Goal: Information Seeking & Learning: Find specific page/section

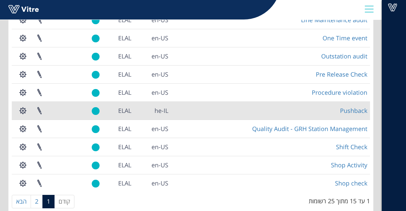
scroll to position [163, 0]
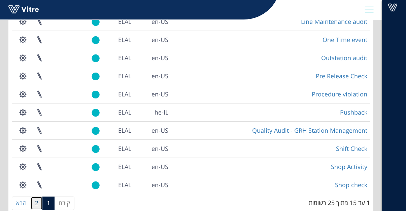
click at [37, 206] on link "2" at bounding box center [37, 203] width 12 height 13
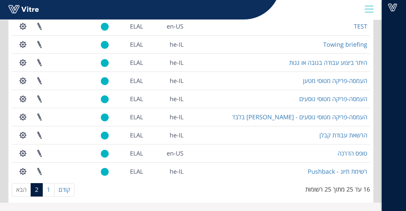
scroll to position [85, 0]
click at [51, 192] on link "1" at bounding box center [48, 189] width 12 height 13
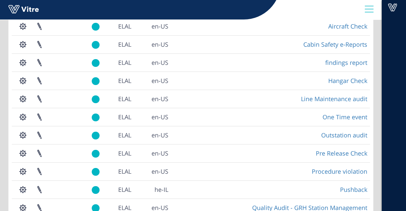
scroll to position [176, 0]
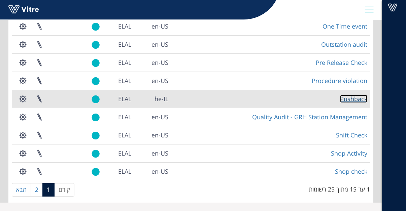
click at [349, 98] on link "Pushback" at bounding box center [353, 99] width 27 height 8
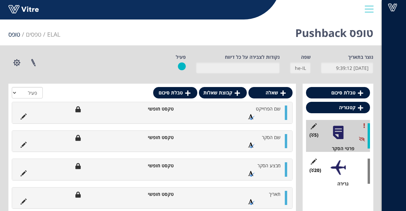
click at [336, 175] on div at bounding box center [337, 167] width 15 height 15
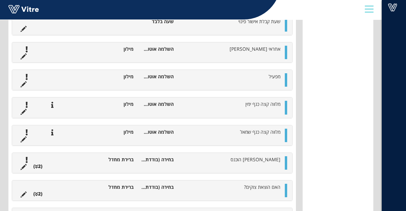
scroll to position [283, 0]
click at [19, 114] on li at bounding box center [23, 110] width 13 height 7
click at [24, 114] on icon at bounding box center [24, 111] width 6 height 6
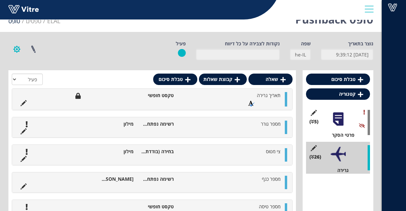
scroll to position [0, 0]
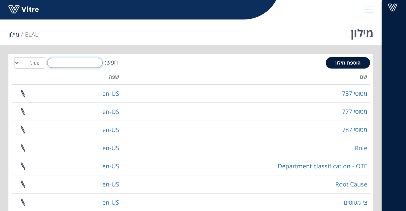
click at [87, 62] on input "חפש:" at bounding box center [75, 63] width 56 height 10
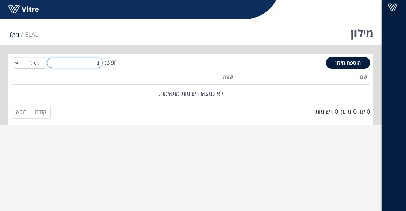
type input "t"
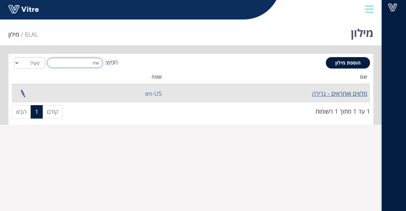
type input "אחר"
click at [340, 94] on link "מלווים ואחראים - גרירה" at bounding box center [339, 93] width 55 height 8
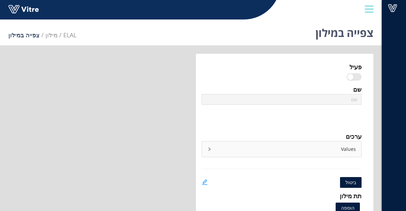
type input "מלווים ואחראים - גרירה"
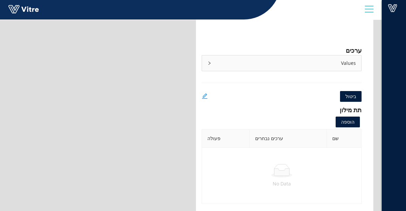
scroll to position [86, 0]
